Goal: Task Accomplishment & Management: Use online tool/utility

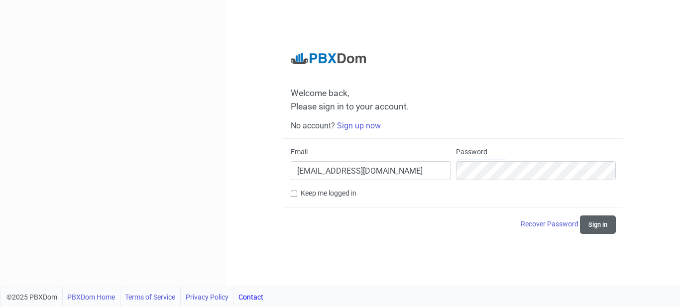
click at [581, 223] on button "Sign in" at bounding box center [598, 225] width 36 height 18
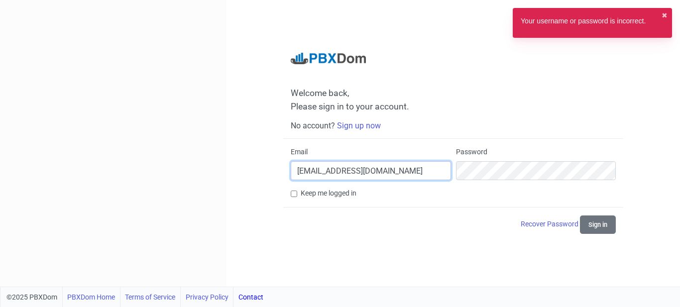
click at [401, 172] on input "trs14021402352@outlook.com" at bounding box center [371, 170] width 160 height 19
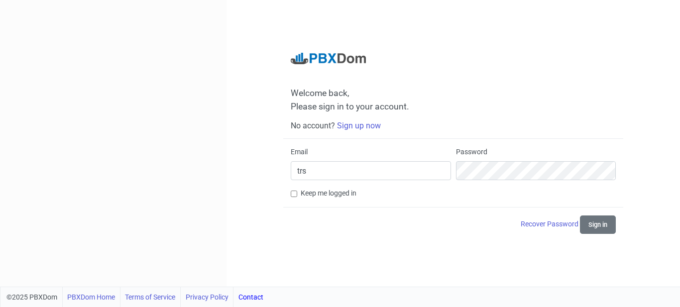
click at [374, 174] on input "trs" at bounding box center [371, 170] width 160 height 19
click at [604, 228] on button "Sign in" at bounding box center [598, 225] width 36 height 18
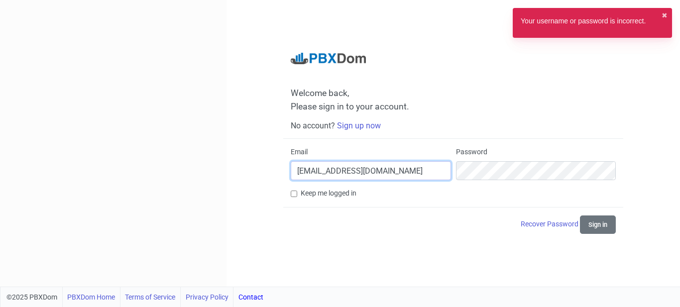
click at [329, 171] on input "trsnew2022@gmail.com" at bounding box center [371, 170] width 160 height 19
type input "trssanat1402trs@outlook.com"
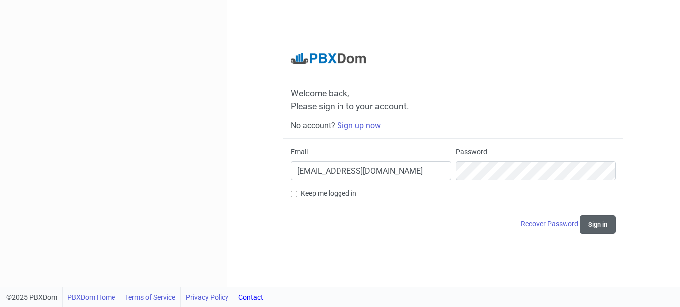
click at [601, 225] on button "Sign in" at bounding box center [598, 225] width 36 height 18
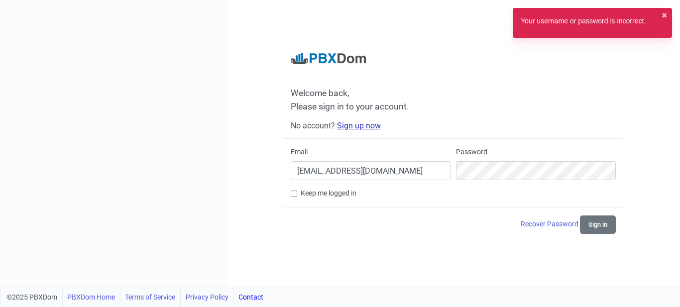
click at [353, 127] on link "Sign up now" at bounding box center [359, 125] width 44 height 9
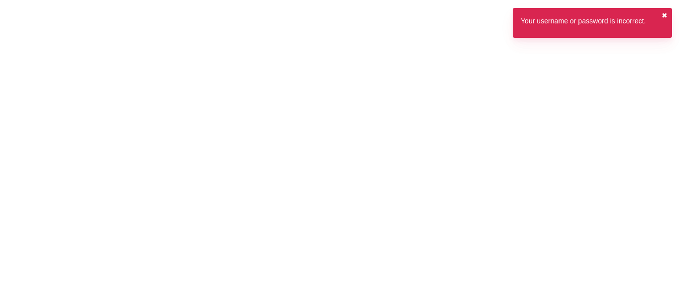
click at [664, 12] on button "✖︎" at bounding box center [665, 15] width 6 height 10
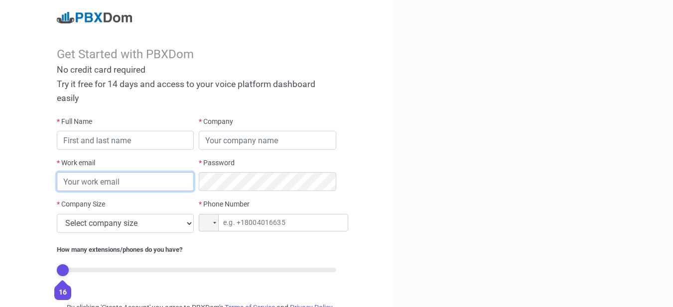
type input "trssanat1402trs@outlook.com"
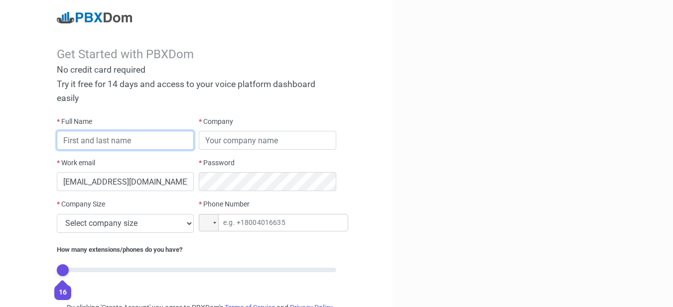
click at [108, 140] on input "text" at bounding box center [125, 140] width 137 height 19
type input "tettt"
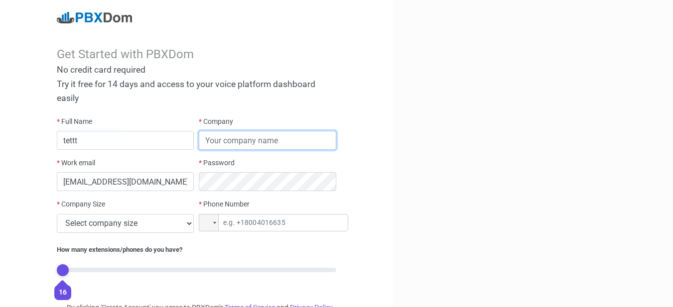
click at [277, 140] on input "text" at bounding box center [267, 140] width 137 height 19
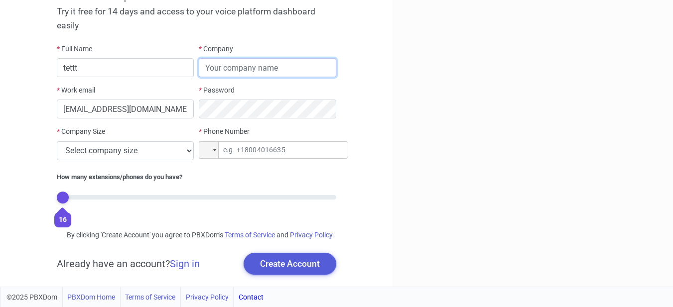
scroll to position [83, 0]
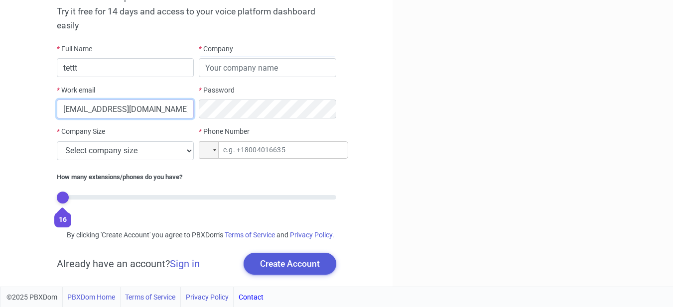
drag, startPoint x: 171, startPoint y: 98, endPoint x: 40, endPoint y: 96, distance: 130.5
click at [40, 96] on div "Get Started with PBXDom No credit card required Try it free for 14 days and acc…" at bounding box center [196, 107] width 392 height 360
type input "trsnew2022@gmail.com"
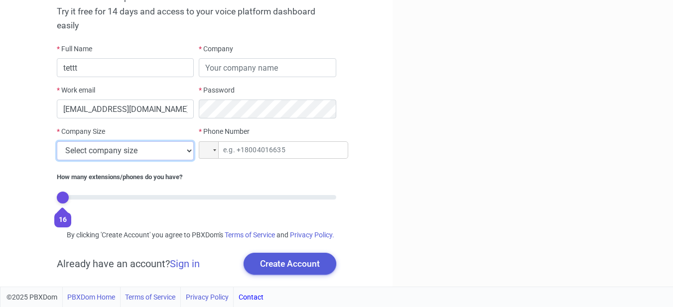
click at [136, 144] on select "Select company size 1 - 9 employees 10 - 49 employees 50 - 199 employees 200 - …" at bounding box center [125, 150] width 137 height 19
click at [136, 142] on select "Select company size 1 - 9 employees 10 - 49 employees 50 - 199 employees 200 - …" at bounding box center [125, 150] width 137 height 19
select select "3"
click at [57, 141] on select "Select company size 1 - 9 employees 10 - 49 employees 50 - 199 employees 200 - …" at bounding box center [125, 150] width 137 height 19
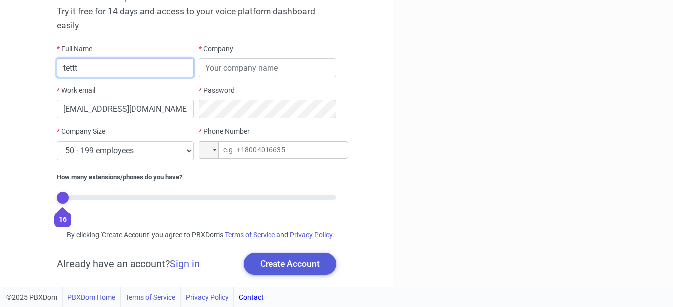
click at [131, 62] on input "tettt" at bounding box center [125, 67] width 137 height 19
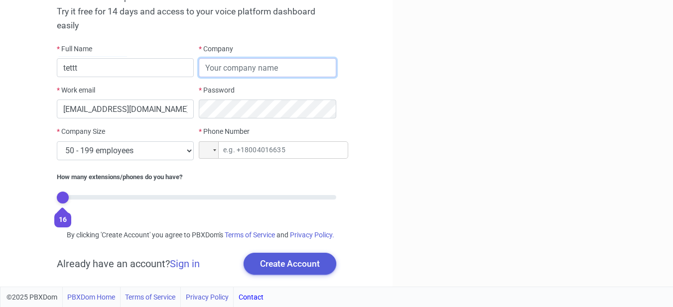
drag, startPoint x: 242, startPoint y: 62, endPoint x: 239, endPoint y: 85, distance: 22.7
click at [242, 62] on input "text" at bounding box center [267, 67] width 137 height 19
type input "45"
click at [256, 148] on div "* Phone Number Phone" at bounding box center [267, 147] width 142 height 41
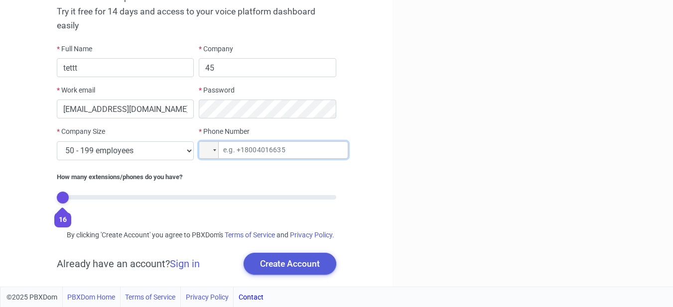
click at [256, 141] on input "tel" at bounding box center [273, 149] width 149 height 17
type input "+45 45 54 45"
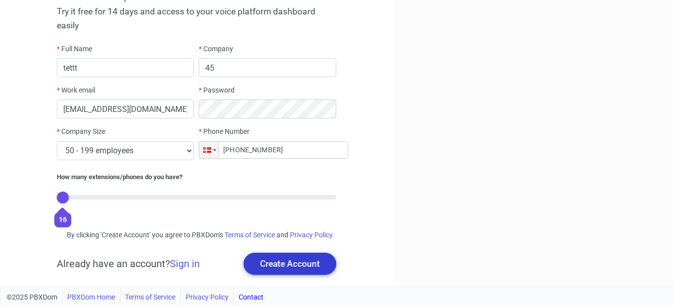
click at [282, 265] on button "Create Account" at bounding box center [290, 264] width 93 height 22
click at [266, 263] on button "Create Account" at bounding box center [290, 264] width 93 height 22
click at [302, 269] on button "Create Account" at bounding box center [290, 264] width 93 height 22
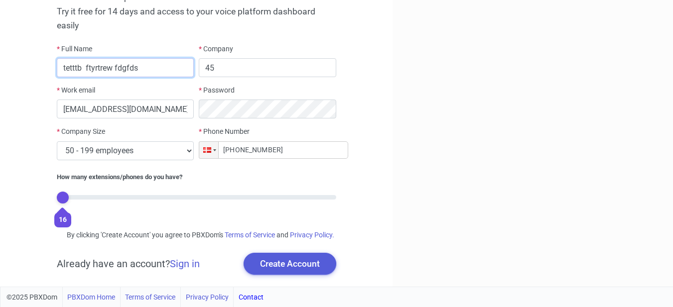
drag, startPoint x: 147, startPoint y: 61, endPoint x: 0, endPoint y: 71, distance: 147.8
click at [0, 71] on div "Get Started with PBXDom No credit card required Try it free for 14 days and acc…" at bounding box center [196, 107] width 392 height 360
type input "jafar kordello"
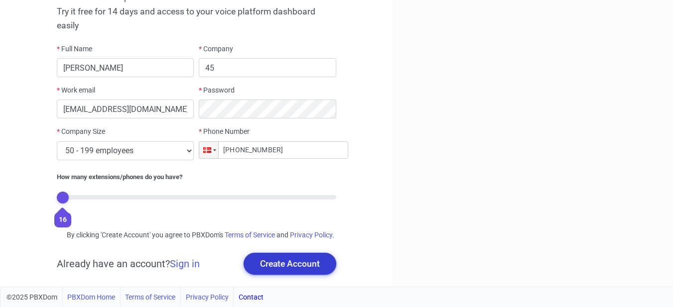
click at [318, 264] on button "Create Account" at bounding box center [290, 264] width 93 height 22
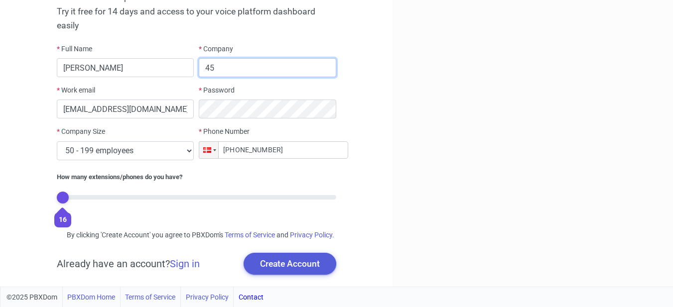
drag, startPoint x: 252, startPoint y: 54, endPoint x: 192, endPoint y: 37, distance: 62.5
click at [192, 44] on div "* Full Name jafar kordello * Company 45 * Work email trsnew2022@gmail.com * Pas…" at bounding box center [196, 133] width 284 height 178
type input "trs"
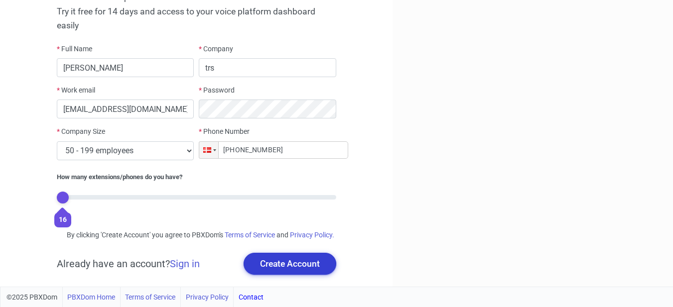
click at [305, 267] on button "Create Account" at bounding box center [290, 264] width 93 height 22
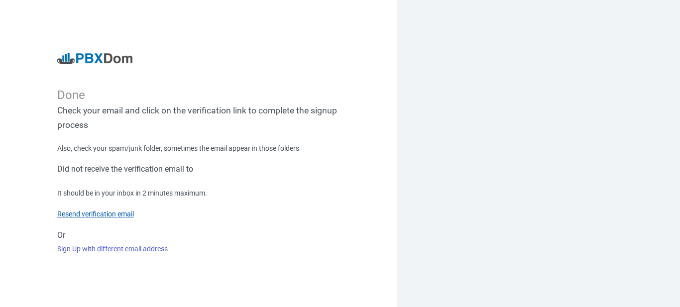
click at [128, 217] on link "Resend verification email" at bounding box center [95, 214] width 77 height 8
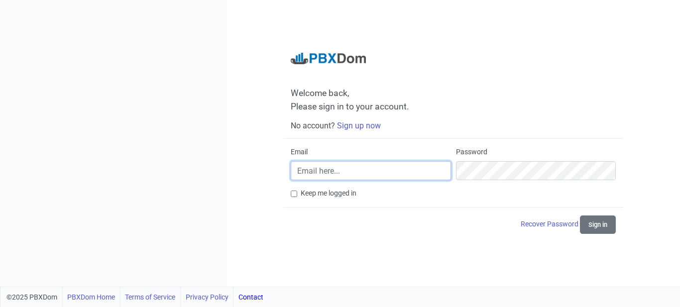
type input "trsnew2022@gmail.com"
click at [395, 173] on input "trsnew2022@gmail.com" at bounding box center [371, 170] width 160 height 19
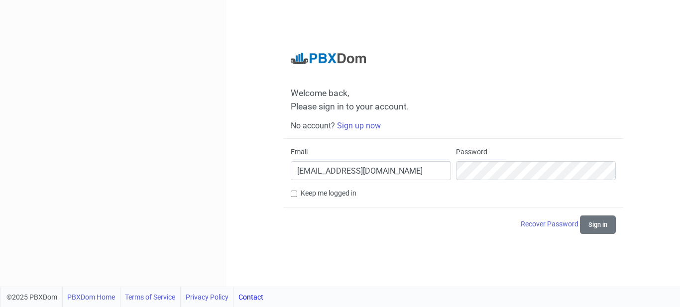
drag, startPoint x: 382, startPoint y: 248, endPoint x: 399, endPoint y: 250, distance: 18.1
click at [382, 248] on div "Welcome back, Please sign in to your account. No account? Sign up now Email trs…" at bounding box center [454, 143] width 454 height 287
click at [589, 230] on button "Sign in" at bounding box center [598, 225] width 36 height 18
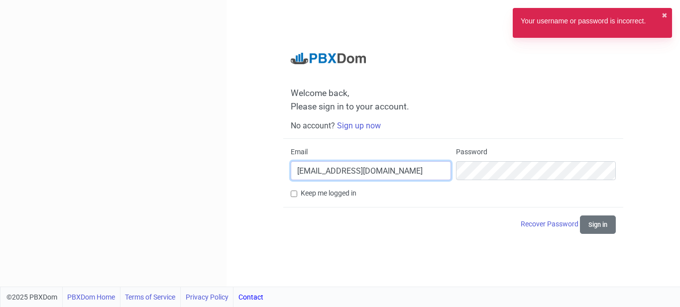
drag, startPoint x: 400, startPoint y: 170, endPoint x: 276, endPoint y: 169, distance: 124.5
click at [276, 169] on div "Welcome back, Please sign in to your account. No account? Sign up now Email [EM…" at bounding box center [454, 143] width 454 height 287
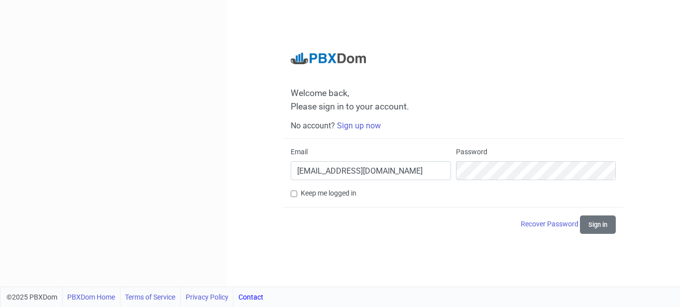
click at [65, 190] on div at bounding box center [113, 143] width 227 height 287
click at [354, 124] on link "Sign up now" at bounding box center [359, 125] width 44 height 9
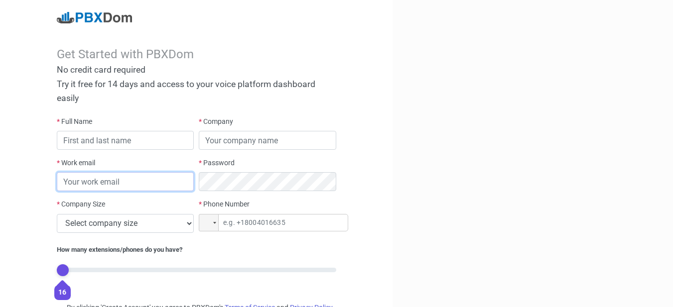
type input "trsnew2022@gmail.com"
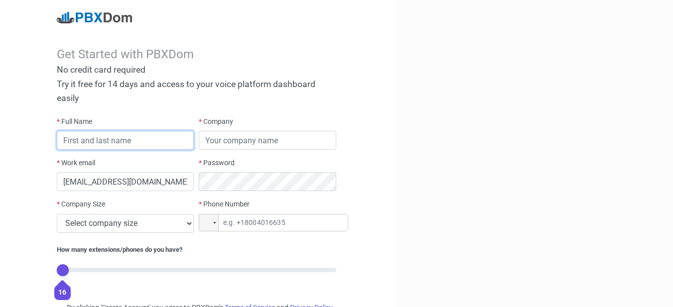
click at [139, 144] on input "text" at bounding box center [125, 140] width 137 height 19
type input "trs factory cvbc"
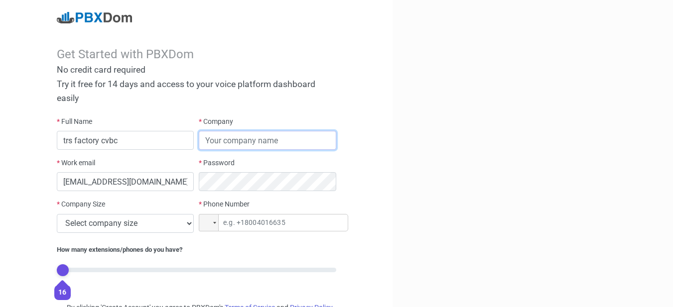
click at [214, 140] on input "text" at bounding box center [267, 140] width 137 height 19
type input "trs"
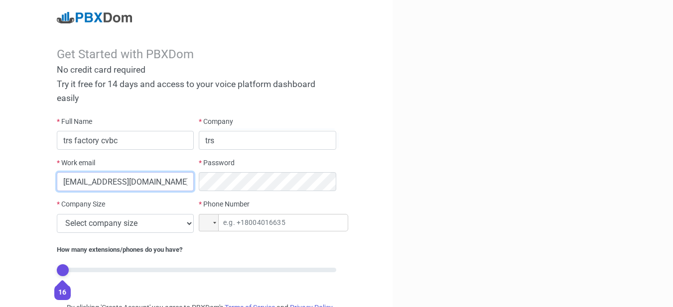
drag, startPoint x: 173, startPoint y: 176, endPoint x: 0, endPoint y: 180, distance: 172.9
click at [0, 180] on div "Get Started with PBXDom No credit card required Try it free for 14 days and acc…" at bounding box center [196, 180] width 392 height 360
paste input "mohammad.kariminia1403"
type input "[PERSON_NAME][EMAIL_ADDRESS][DOMAIN_NAME]"
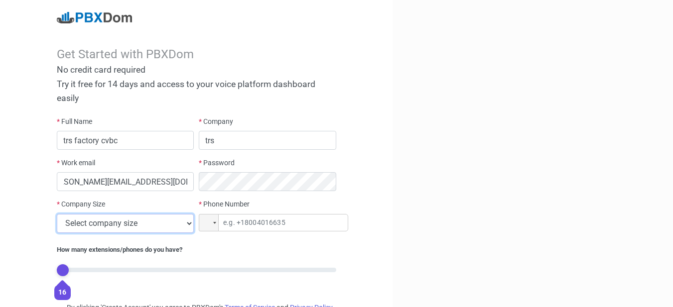
click at [165, 224] on select "Select company size 1 - 9 employees 10 - 49 employees 50 - 199 employees 200 - …" at bounding box center [125, 223] width 137 height 19
select select "2"
click at [57, 214] on select "Select company size 1 - 9 employees 10 - 49 employees 50 - 199 employees 200 - …" at bounding box center [125, 223] width 137 height 19
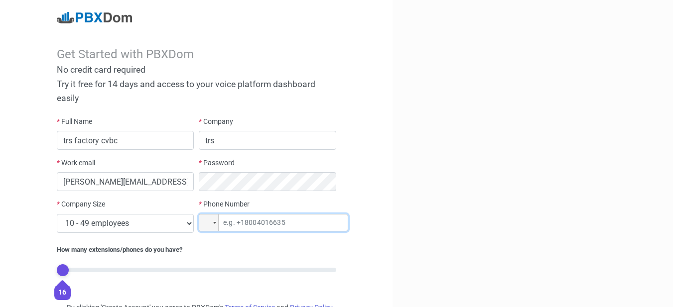
click at [232, 225] on input "tel" at bounding box center [273, 222] width 149 height 17
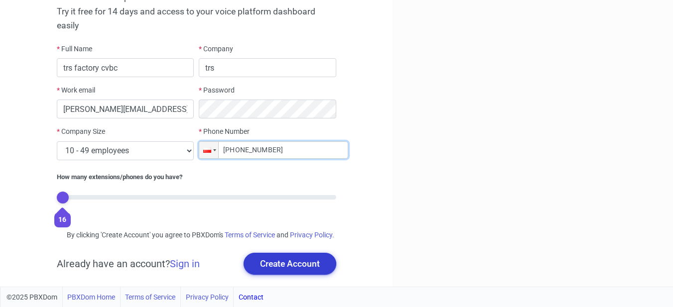
type input "+48 752-665-54"
click at [285, 264] on button "Create Account" at bounding box center [290, 264] width 93 height 22
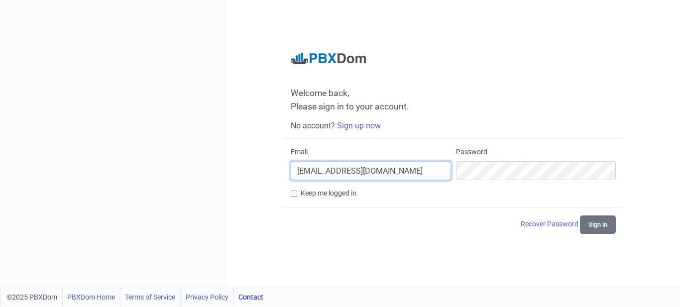
drag, startPoint x: 394, startPoint y: 173, endPoint x: 189, endPoint y: 181, distance: 205.4
click at [189, 181] on div "Welcome back, Please sign in to your account. No account? Sign up now Email trs…" at bounding box center [340, 143] width 680 height 287
paste input "mohammad.kariminia1403"
type input "[PERSON_NAME][EMAIL_ADDRESS][DOMAIN_NAME]"
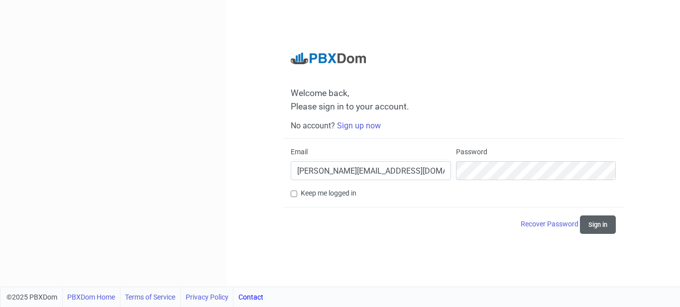
click at [591, 222] on button "Sign in" at bounding box center [598, 225] width 36 height 18
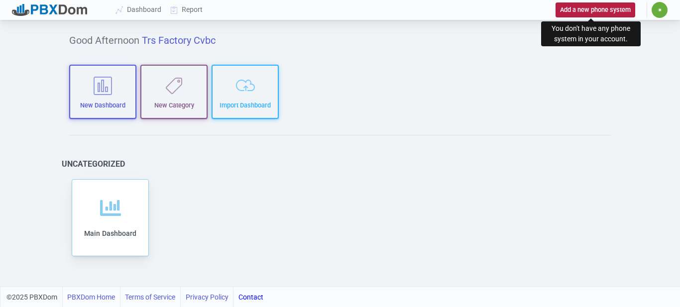
click at [562, 9] on button "Add a new phone system" at bounding box center [596, 9] width 80 height 14
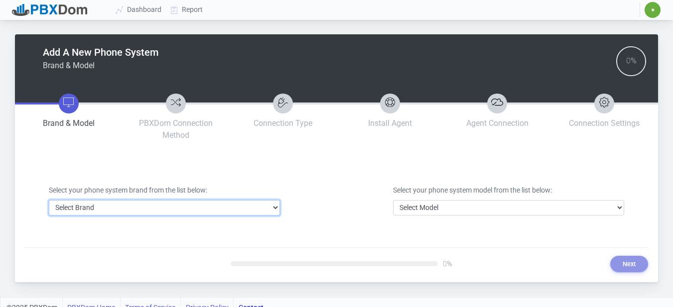
click at [174, 210] on select "Select Brand 3CX Avaya Cisco FreePBX/Asterisk Mitel Panasonic Yeastar" at bounding box center [164, 207] width 231 height 15
select select "1"
click at [49, 200] on select "Select Brand 3CX Avaya Cisco FreePBX/Asterisk Mitel Panasonic Yeastar" at bounding box center [164, 207] width 231 height 15
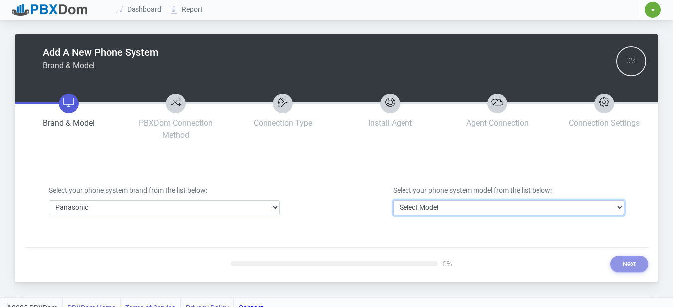
click at [470, 207] on select "Select Model DBS Series ICX/S-ICX Series KX-NCP Series KX-NS Series KX-NSX Seri…" at bounding box center [508, 207] width 231 height 15
select select "32"
click at [393, 200] on select "Select Model DBS Series ICX/S-ICX Series KX-NCP Series KX-NS Series KX-NSX Seri…" at bounding box center [508, 207] width 231 height 15
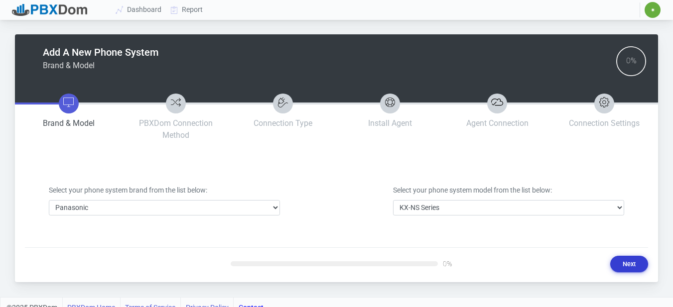
click at [628, 260] on button "Next" at bounding box center [629, 264] width 38 height 16
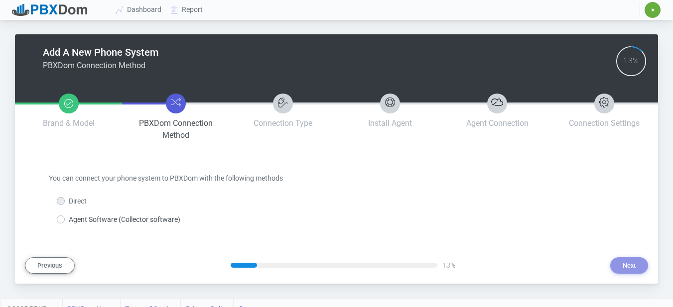
drag, startPoint x: 60, startPoint y: 219, endPoint x: 126, endPoint y: 236, distance: 67.3
click at [69, 220] on label "Agent Software (Collector software)" at bounding box center [125, 220] width 112 height 10
click at [69, 220] on input "Agent Software (Collector software)" at bounding box center [72, 218] width 6 height 6
radio input "true"
click at [618, 265] on button "Next" at bounding box center [629, 265] width 38 height 16
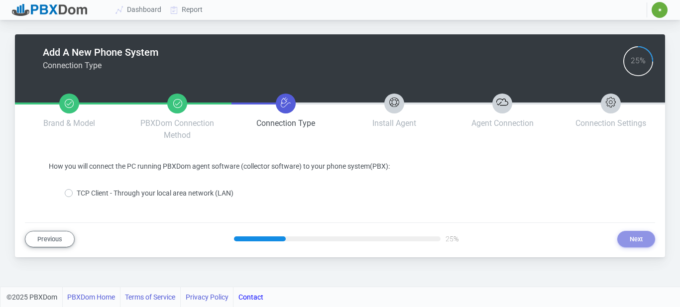
click at [107, 196] on label "TCP Client - Through your local area network (LAN)" at bounding box center [155, 193] width 157 height 10
click at [83, 195] on input "TCP Client - Through your local area network (LAN)" at bounding box center [80, 191] width 6 height 6
radio input "true"
click at [640, 241] on button "Next" at bounding box center [637, 239] width 38 height 16
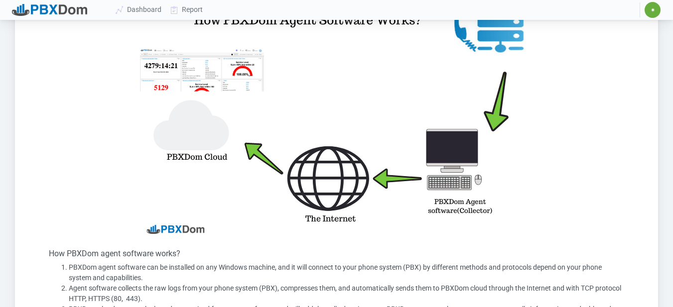
scroll to position [249, 0]
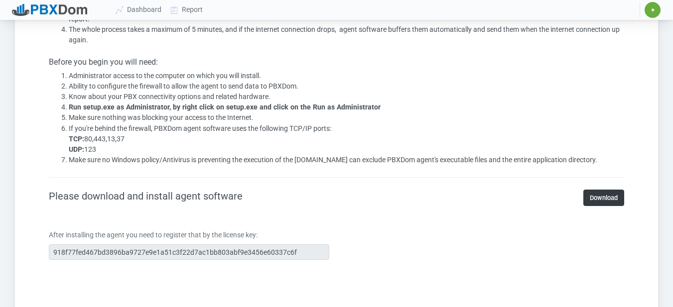
click at [0, 254] on div "Add A New Phone System Install Agent 38% Brand & Model PBXDom Connection Method…" at bounding box center [336, 82] width 673 height 1215
click at [605, 199] on link "Download" at bounding box center [603, 198] width 41 height 16
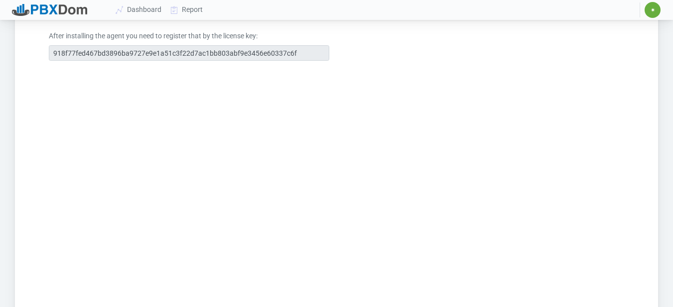
scroll to position [950, 0]
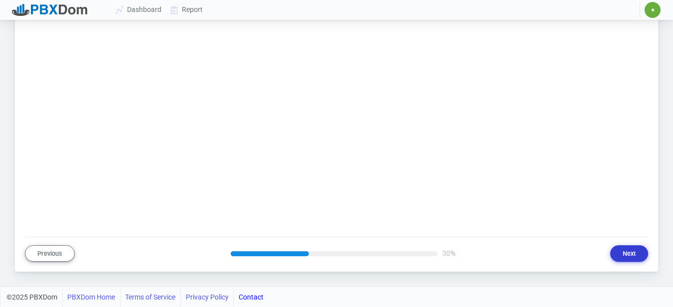
click at [632, 256] on button "Next" at bounding box center [629, 254] width 38 height 16
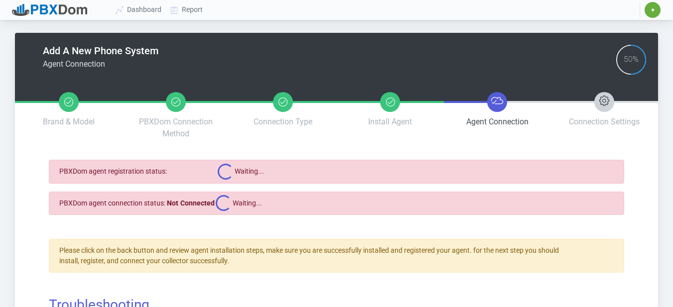
scroll to position [0, 0]
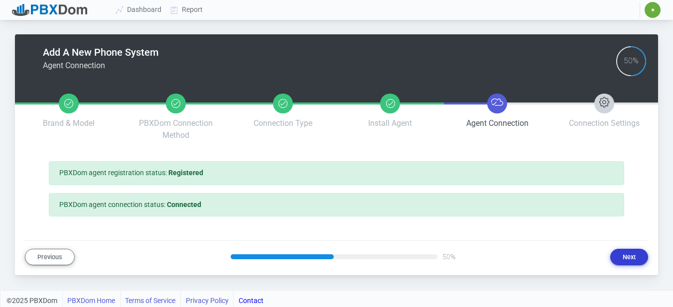
click at [631, 259] on button "Next" at bounding box center [629, 257] width 38 height 16
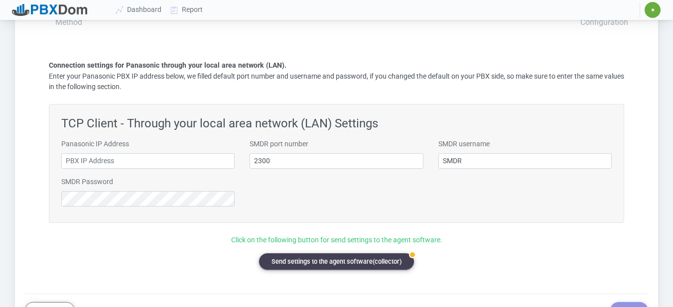
scroll to position [149, 0]
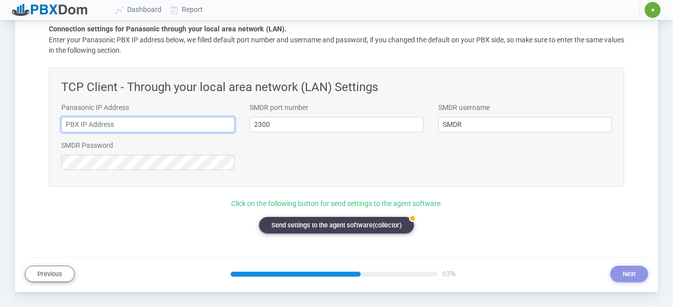
click at [121, 125] on input "text" at bounding box center [147, 124] width 173 height 15
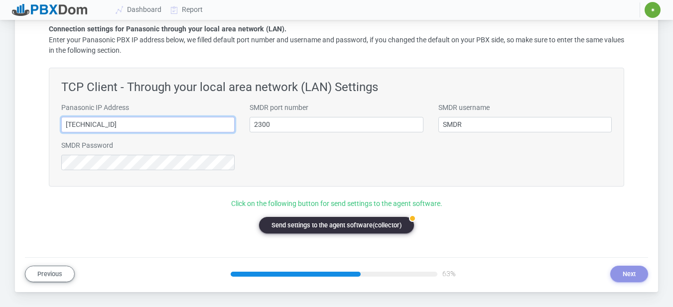
type input "192.168.10.6"
click at [292, 224] on button "badge Send settings to the agent software(collector)" at bounding box center [336, 225] width 155 height 16
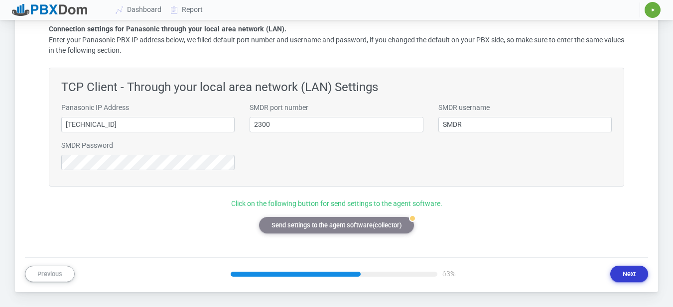
click at [643, 272] on button "Next" at bounding box center [629, 274] width 38 height 16
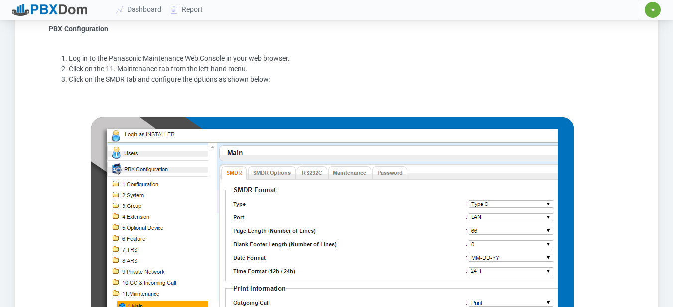
scroll to position [105, 0]
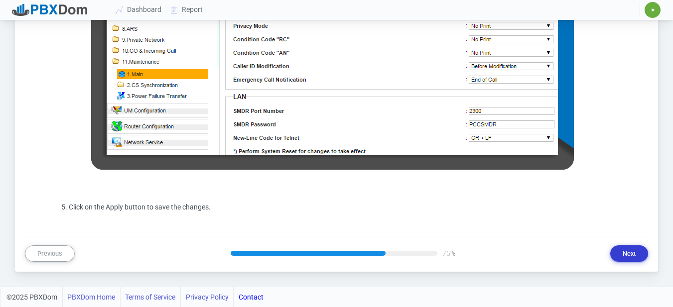
click at [634, 256] on button "Next" at bounding box center [629, 254] width 38 height 16
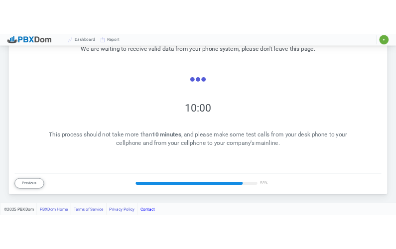
scroll to position [180, 0]
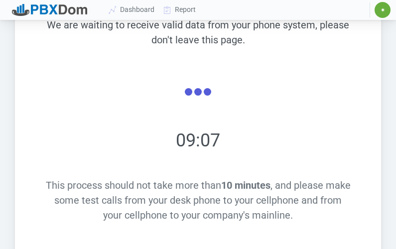
click at [132, 103] on div at bounding box center [198, 93] width 306 height 44
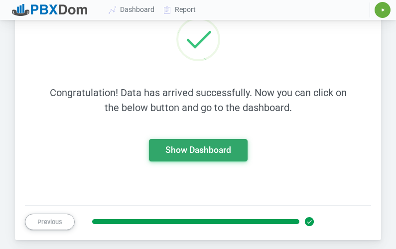
click at [212, 144] on button "Show Dashboard" at bounding box center [198, 150] width 99 height 22
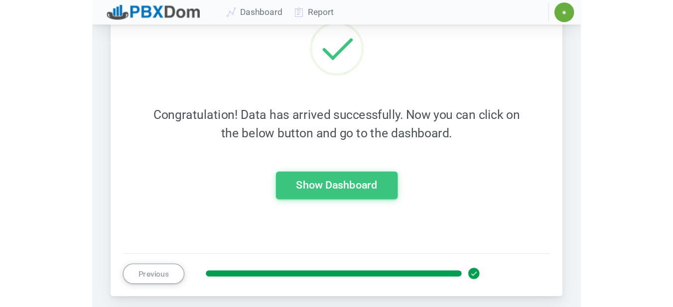
scroll to position [121, 0]
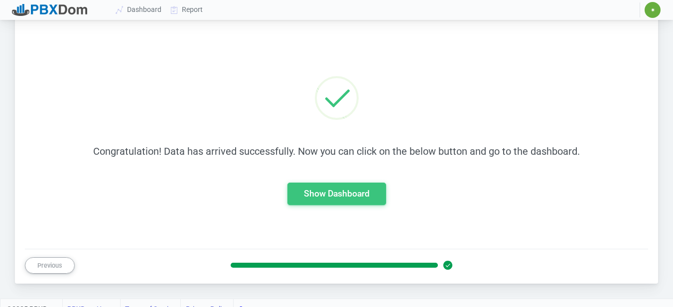
click at [329, 179] on div "Congratulation! Data has arrived successfully. Now you can click on the below b…" at bounding box center [336, 140] width 575 height 200
click at [332, 196] on link "Show Dashboard" at bounding box center [337, 194] width 66 height 10
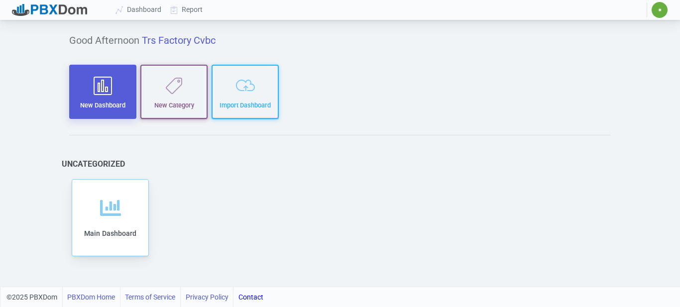
click at [81, 90] on icon "button" at bounding box center [102, 85] width 53 height 19
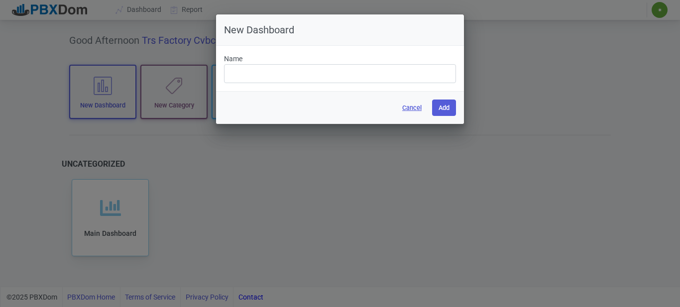
drag, startPoint x: 403, startPoint y: 109, endPoint x: 571, endPoint y: 126, distance: 168.7
click at [405, 109] on button "Cancel" at bounding box center [412, 108] width 32 height 16
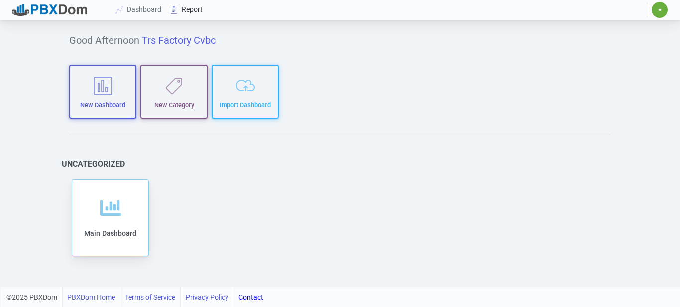
click at [203, 12] on link "Report" at bounding box center [186, 9] width 41 height 18
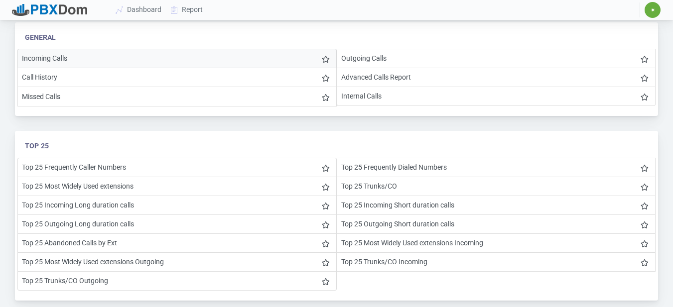
click at [87, 53] on li "Incoming Calls" at bounding box center [176, 58] width 319 height 19
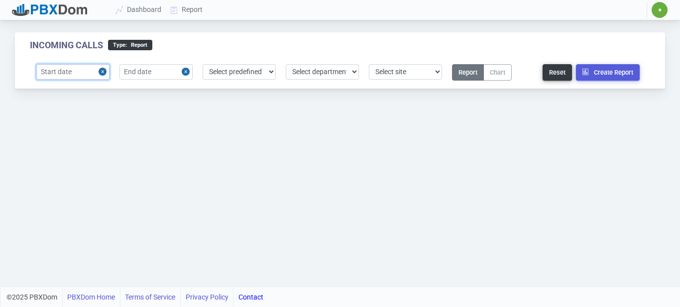
click at [73, 75] on input "text" at bounding box center [72, 71] width 73 height 15
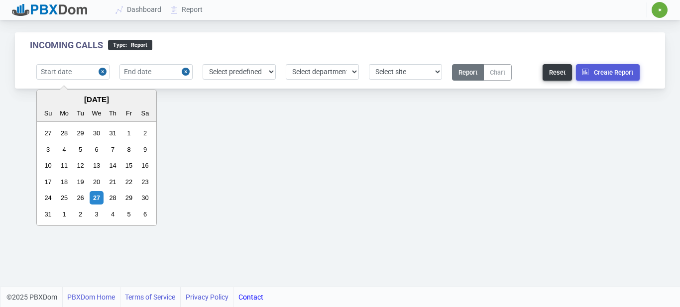
drag, startPoint x: 94, startPoint y: 201, endPoint x: 127, endPoint y: 143, distance: 66.0
click at [93, 199] on div "27" at bounding box center [96, 197] width 13 height 13
type input "2025-08-27"
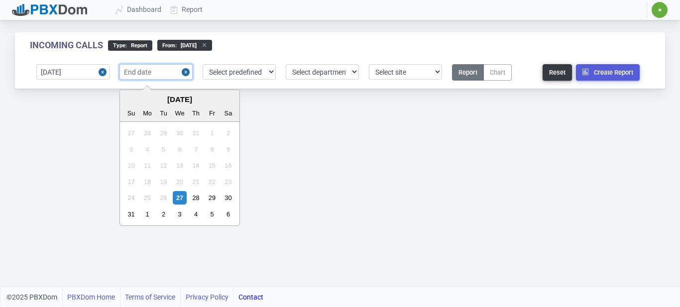
click at [149, 74] on input "text" at bounding box center [156, 71] width 73 height 15
click at [179, 201] on div "27" at bounding box center [179, 197] width 13 height 13
type input "2025-08-27"
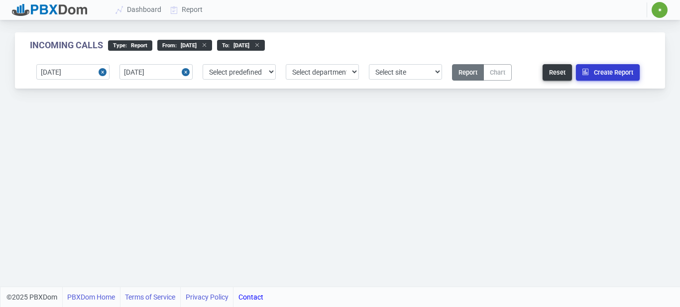
click at [624, 76] on button "Create Report" at bounding box center [608, 72] width 64 height 16
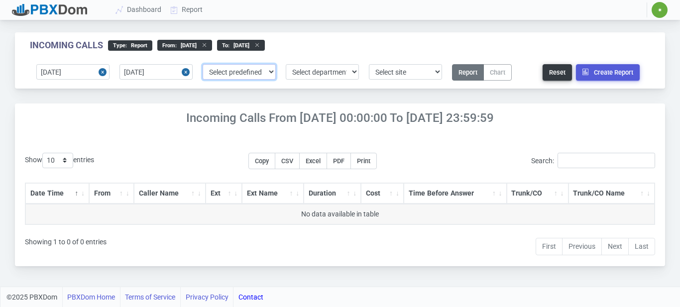
click at [260, 75] on select "Select predefined Today Yesterday Current Year Current Month Current Week Previ…" at bounding box center [239, 71] width 73 height 15
select select "0"
click at [203, 64] on select "Select predefined Today Yesterday Current Year Current Month Current Week Previ…" at bounding box center [239, 71] width 73 height 15
click at [604, 73] on button "Create Report" at bounding box center [608, 72] width 64 height 16
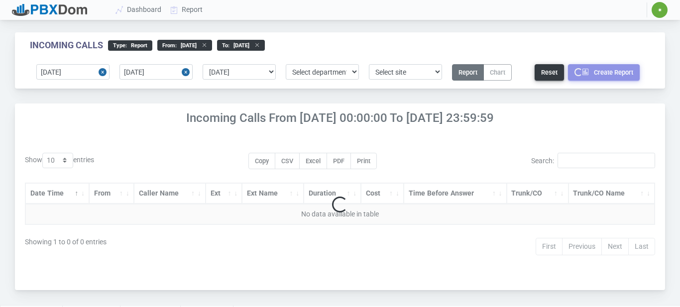
click at [604, 73] on button "Loading... Create Report" at bounding box center [604, 72] width 72 height 16
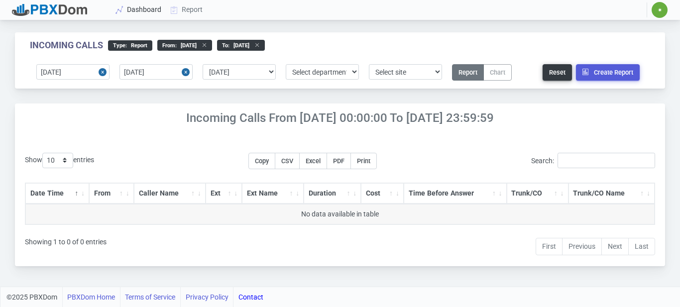
click at [138, 13] on link "Dashboard" at bounding box center [139, 9] width 55 height 18
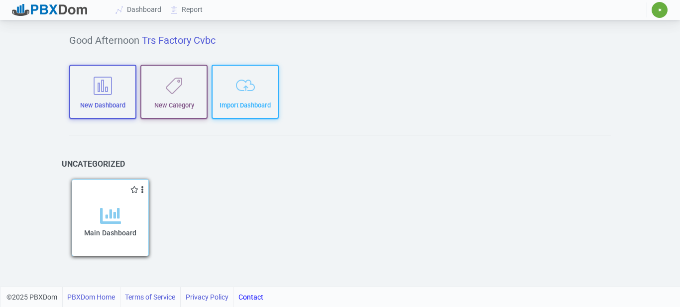
click at [118, 216] on icon at bounding box center [110, 216] width 21 height 21
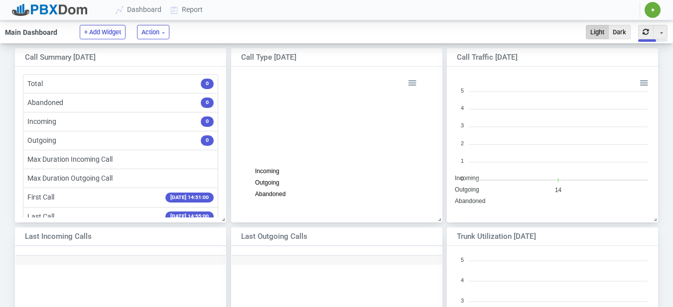
scroll to position [144, 203]
click at [519, 151] on foreignobject "Incoming Outgoing Abandoned" at bounding box center [552, 142] width 200 height 131
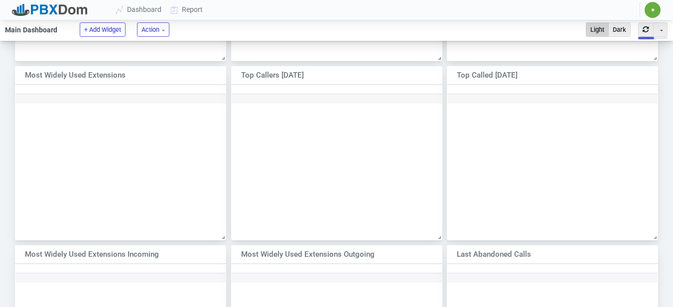
scroll to position [180, 0]
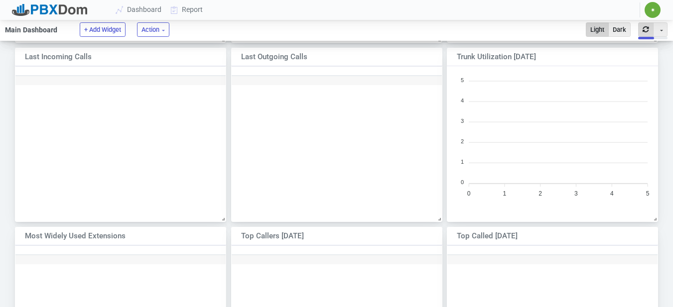
click at [644, 32] on button "button" at bounding box center [645, 29] width 15 height 14
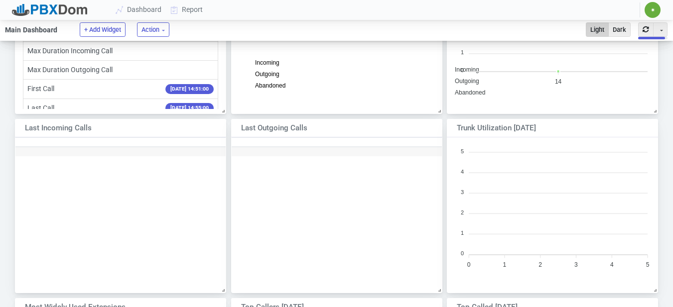
scroll to position [1, 0]
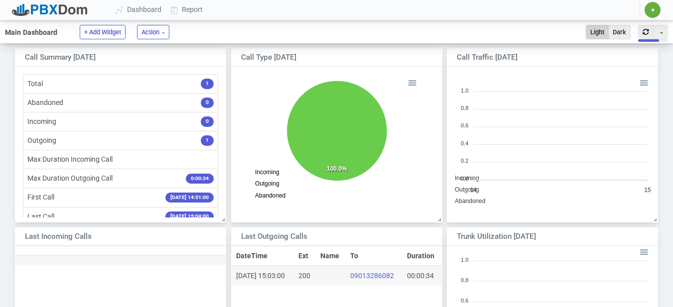
scroll to position [167, 226]
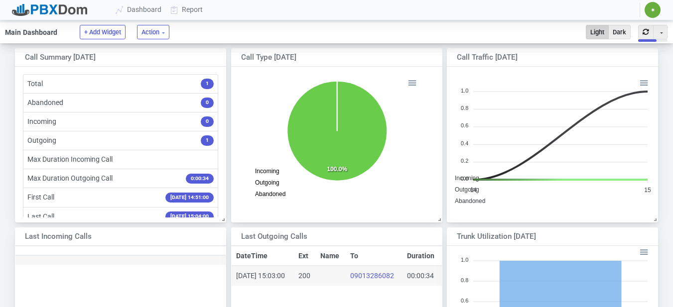
click at [60, 138] on li "Outgoing 1" at bounding box center [120, 140] width 195 height 19
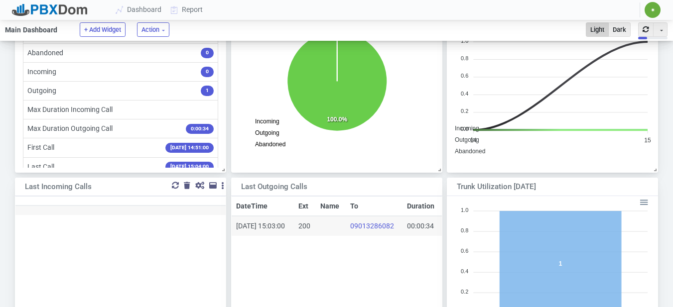
click at [173, 184] on div at bounding box center [175, 185] width 7 height 7
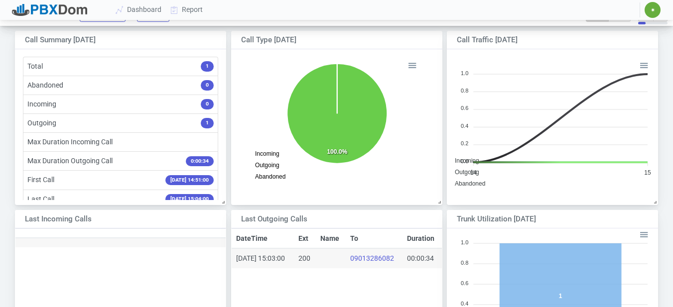
scroll to position [0, 0]
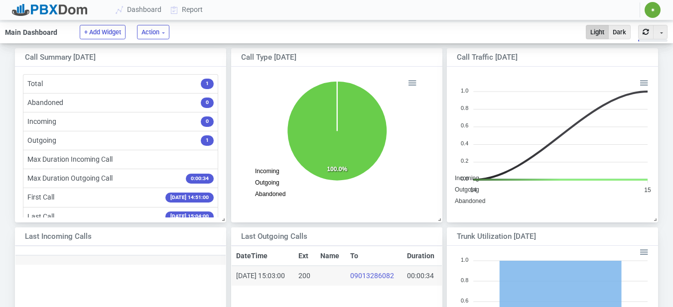
click at [204, 253] on th at bounding box center [120, 250] width 210 height 9
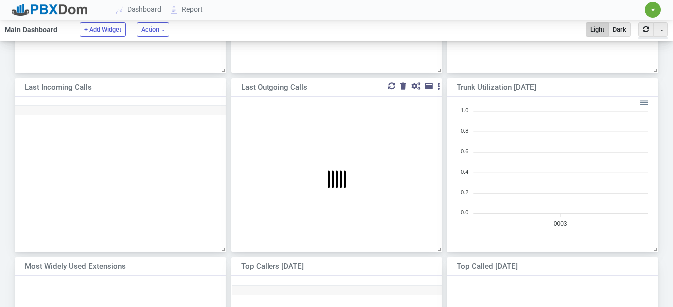
scroll to position [8, 8]
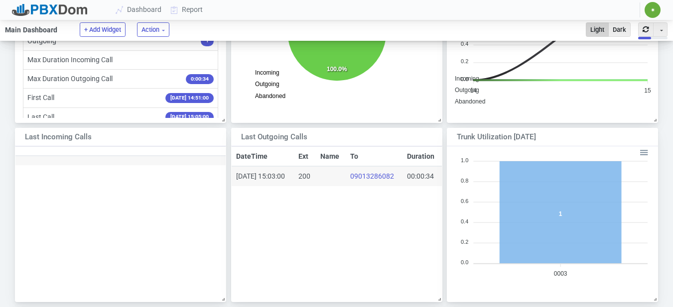
click at [0, 180] on div "Call Summary [DATE] Toggle Dropdown Duplicate Total 1 Abandoned 0 Incoming 0 Ou…" at bounding box center [336, 305] width 673 height 722
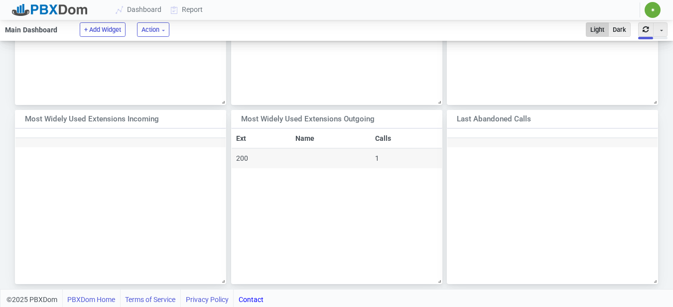
scroll to position [479, 0]
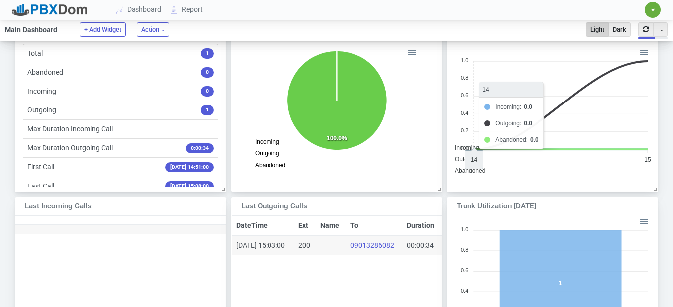
scroll to position [144, 203]
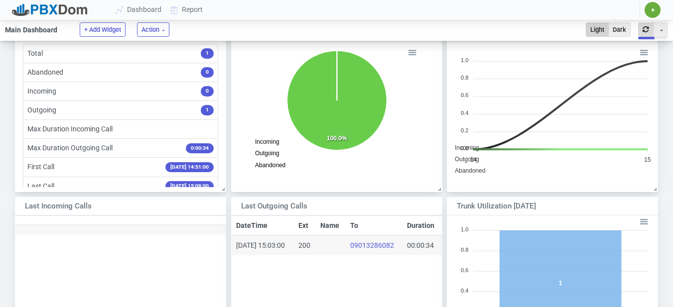
click at [649, 27] on button "button" at bounding box center [645, 29] width 15 height 14
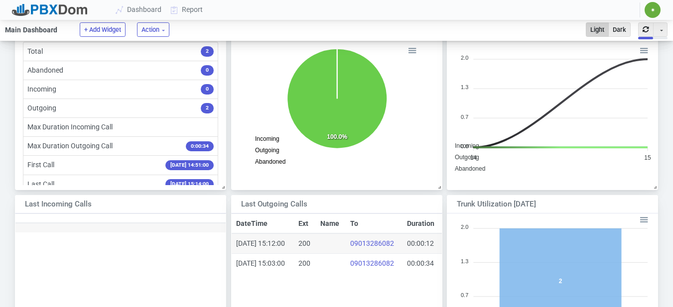
scroll to position [50, 0]
